Goal: Share content: Share content

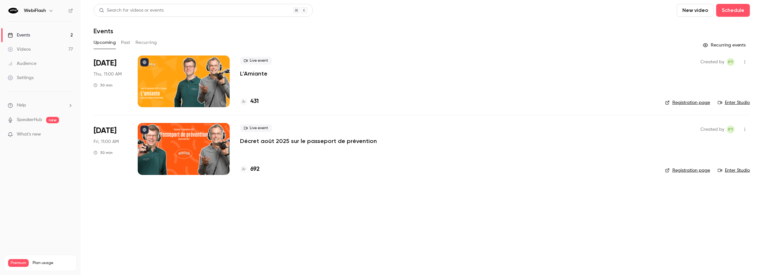
click at [127, 42] on button "Past" at bounding box center [125, 42] width 9 height 10
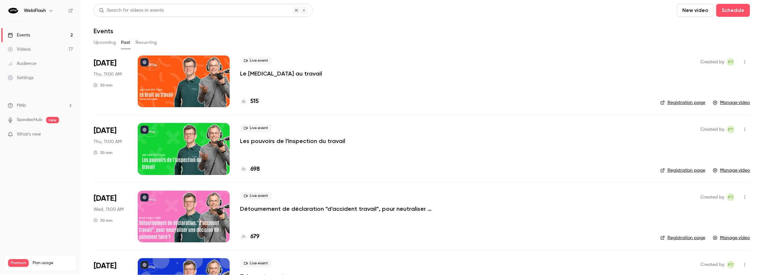
click at [152, 41] on button "Recurring" at bounding box center [147, 42] width 22 height 10
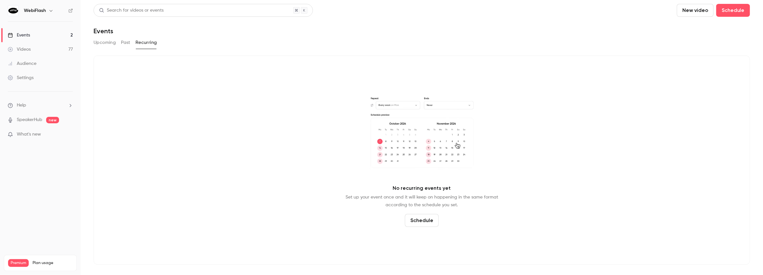
click at [109, 41] on button "Upcoming" at bounding box center [105, 42] width 22 height 10
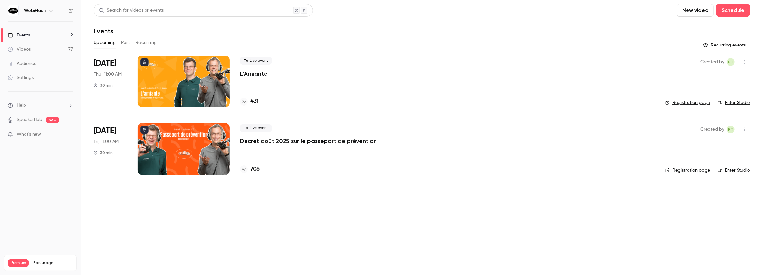
click at [289, 141] on p "Décret août 2025 sur le passeport de prévention" at bounding box center [308, 141] width 137 height 8
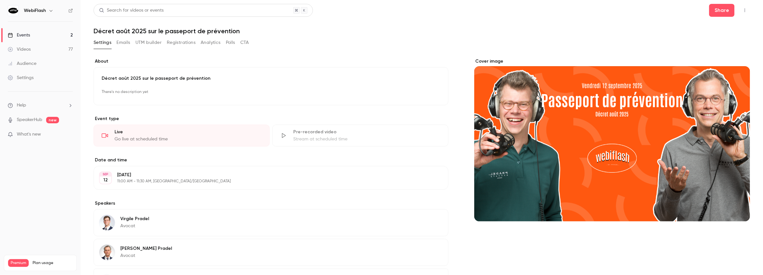
click at [175, 42] on button "Registrations" at bounding box center [181, 42] width 29 height 10
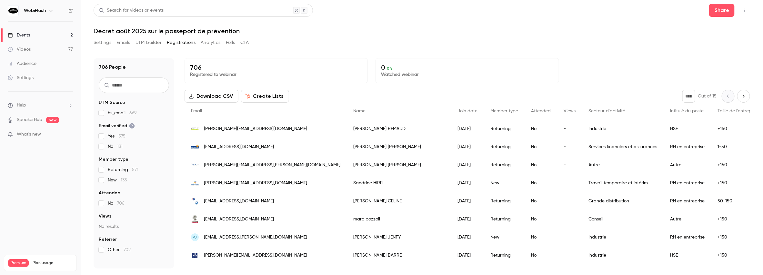
click at [26, 36] on div "Events" at bounding box center [19, 35] width 22 height 6
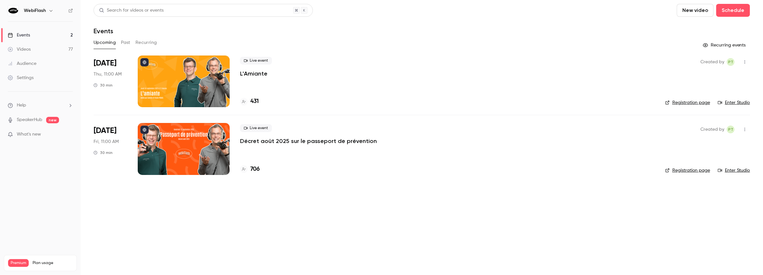
click at [746, 128] on icon "button" at bounding box center [744, 129] width 5 height 5
click at [710, 149] on li "Share" at bounding box center [716, 145] width 70 height 17
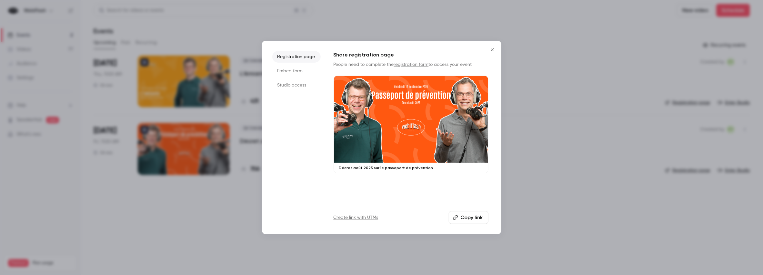
click at [468, 219] on button "Copy link" at bounding box center [469, 217] width 40 height 13
click at [493, 51] on icon "Close" at bounding box center [492, 49] width 8 height 5
